Goal: Check status: Check status

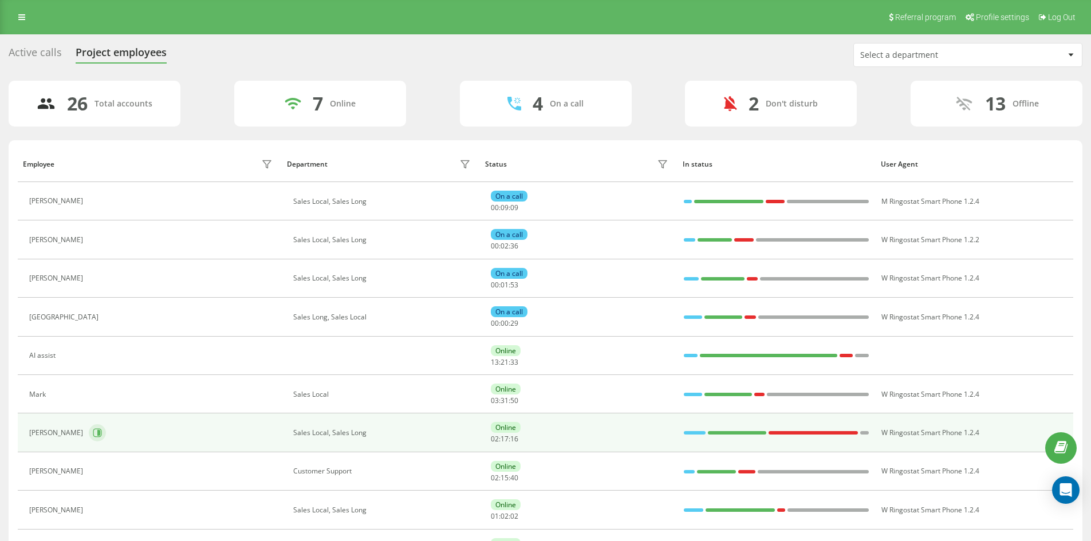
click at [52, 433] on div "[PERSON_NAME]" at bounding box center [152, 432] width 246 height 19
click at [97, 432] on icon at bounding box center [98, 433] width 3 height 6
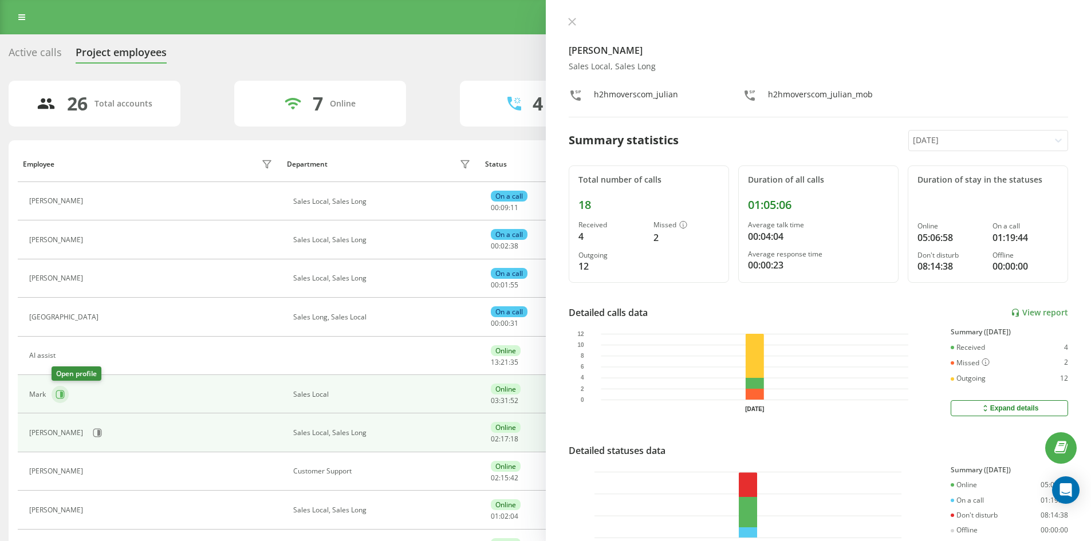
click at [58, 395] on icon at bounding box center [60, 394] width 9 height 9
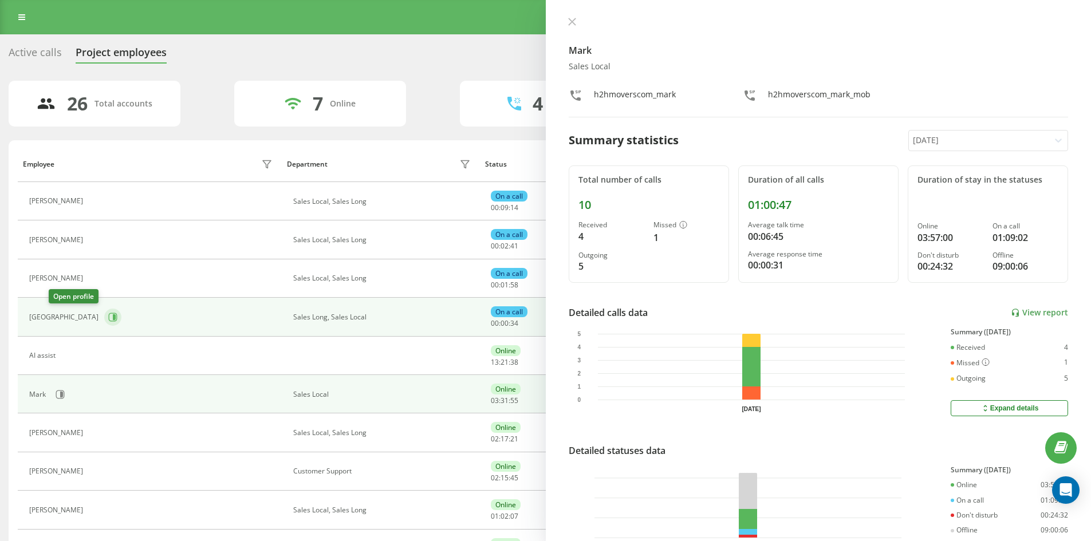
click at [108, 316] on icon at bounding box center [112, 317] width 9 height 9
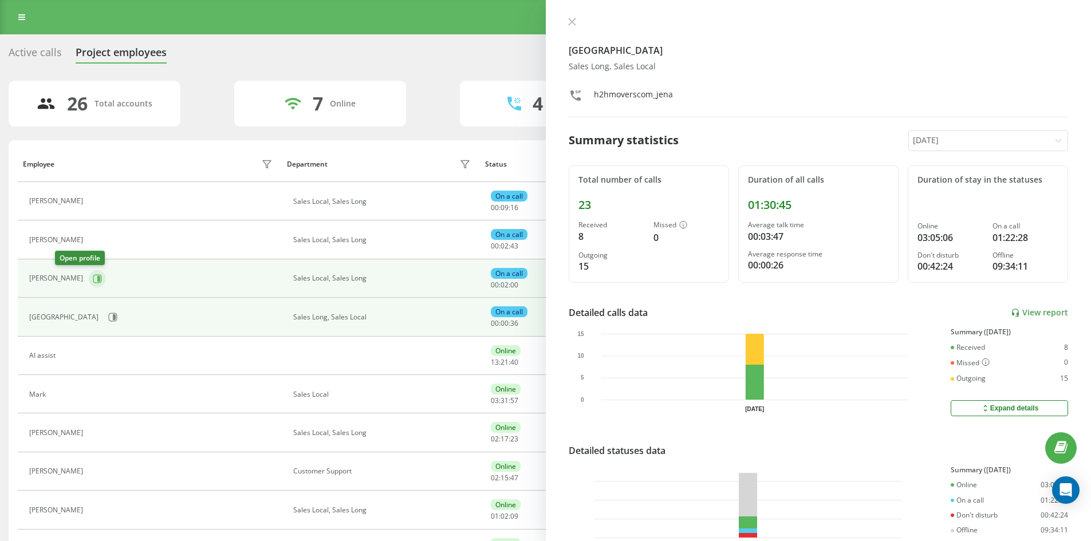
click at [93, 274] on icon at bounding box center [97, 278] width 9 height 9
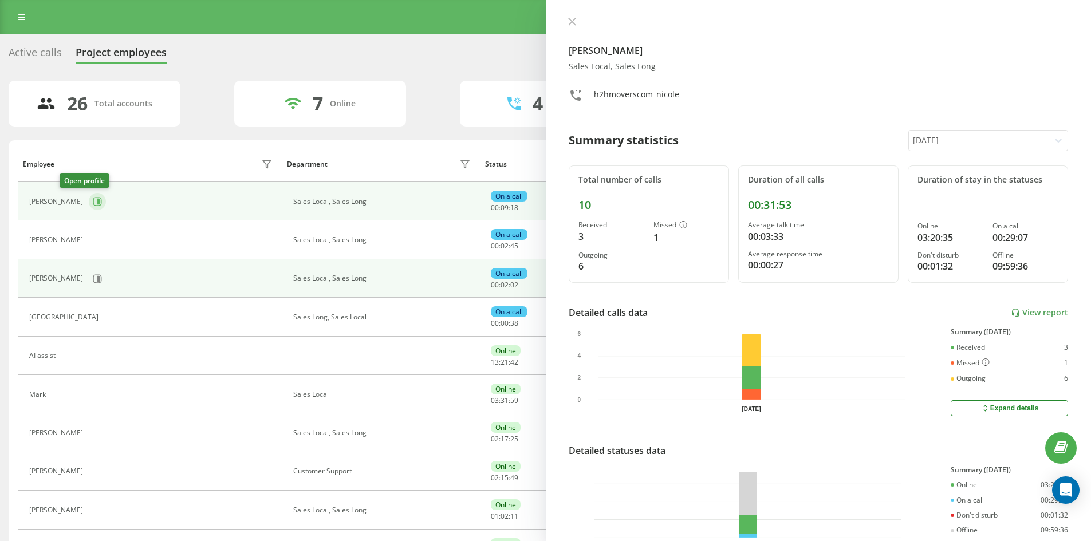
click at [93, 202] on icon at bounding box center [97, 201] width 9 height 9
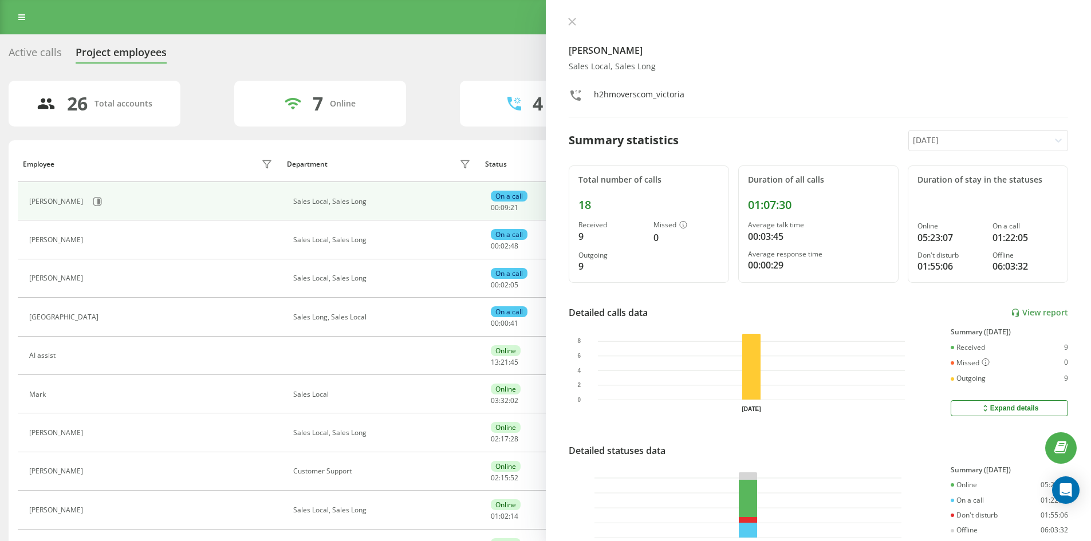
click at [571, 13] on div "Viktoria Sales Local, Sales Long h2hmoverscom_victoria Summary statistics [DATE…" at bounding box center [819, 270] width 546 height 541
click at [568, 20] on icon at bounding box center [572, 22] width 8 height 8
